Goal: Information Seeking & Learning: Understand process/instructions

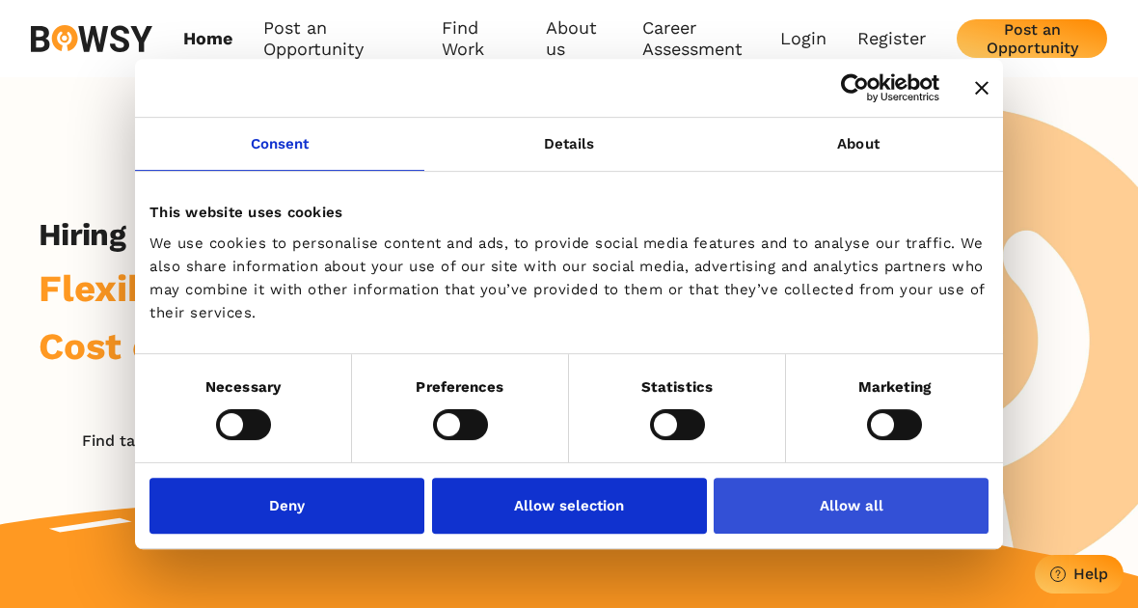
click at [852, 504] on button "Allow all" at bounding box center [851, 506] width 275 height 56
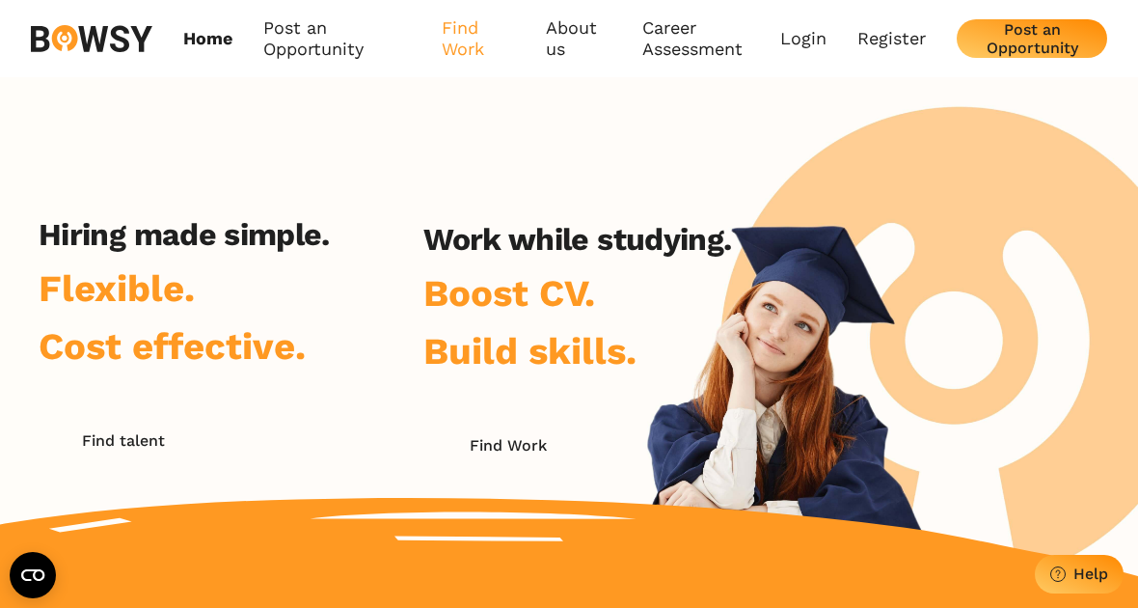
click at [463, 50] on link "Find Work" at bounding box center [478, 38] width 73 height 43
click at [543, 83] on link "How it Works" at bounding box center [519, 92] width 152 height 33
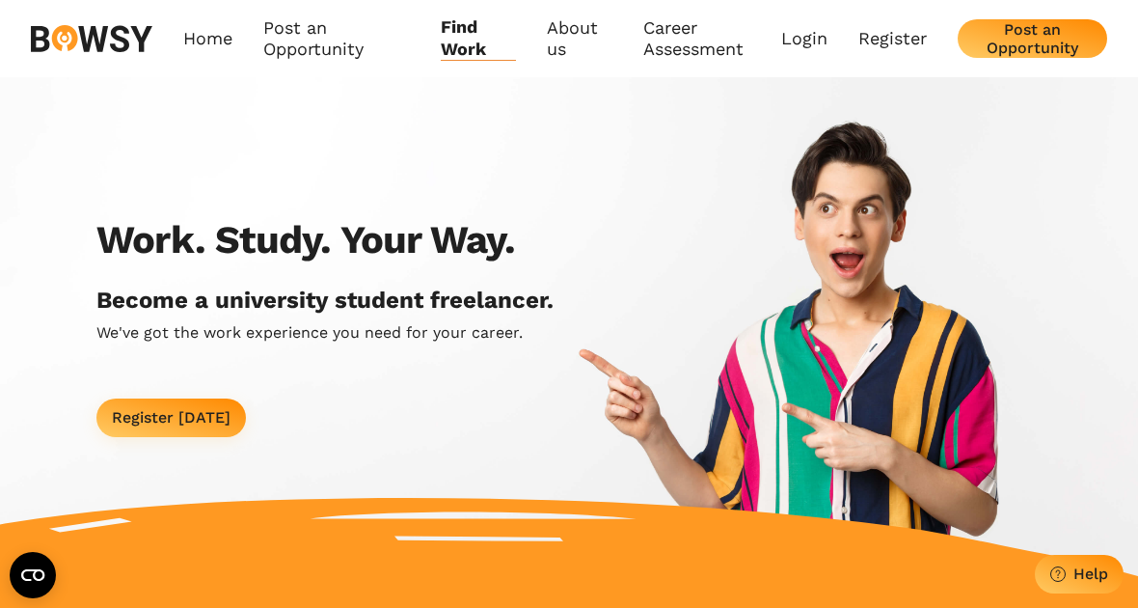
click at [168, 420] on div "Register [DATE]" at bounding box center [171, 417] width 119 height 18
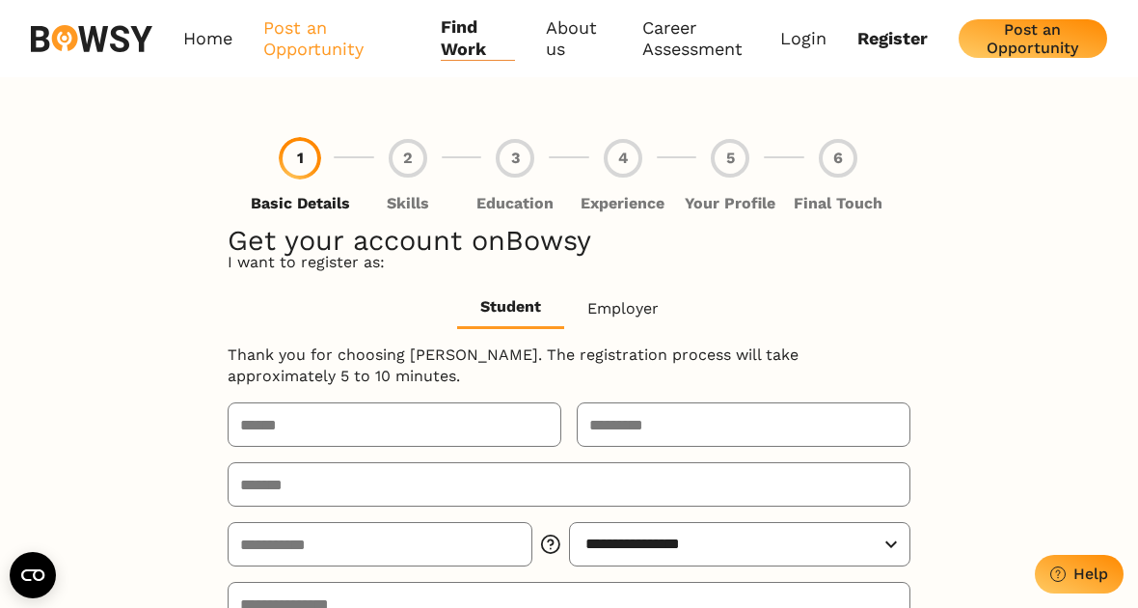
click at [323, 46] on link "Post an Opportunity" at bounding box center [336, 38] width 147 height 44
click at [219, 45] on link "Home" at bounding box center [207, 38] width 49 height 44
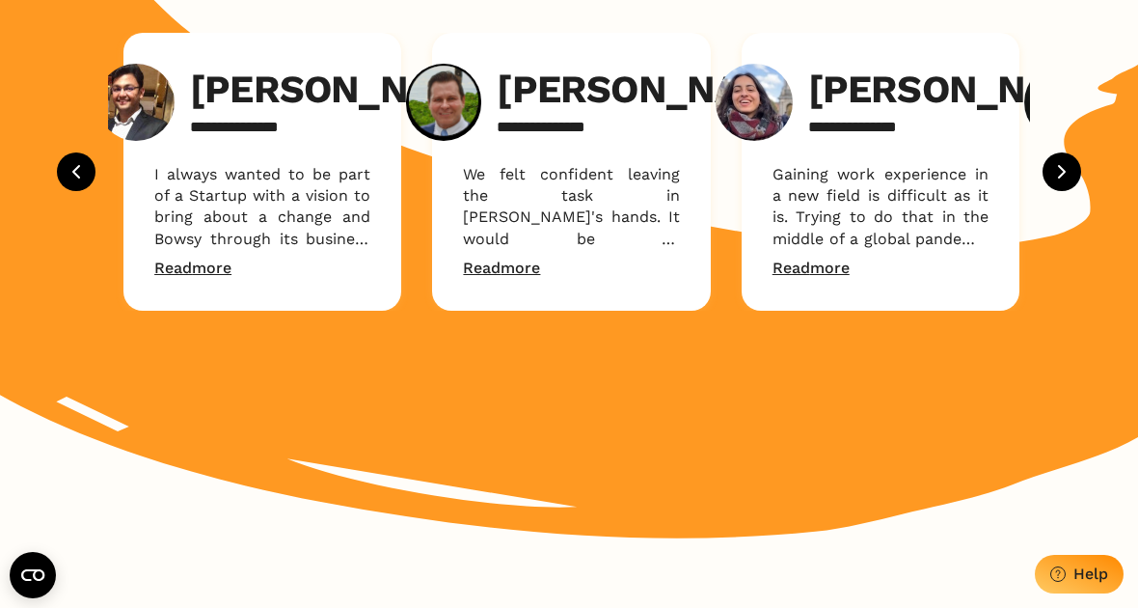
scroll to position [2221, 0]
